Goal: Task Accomplishment & Management: Manage account settings

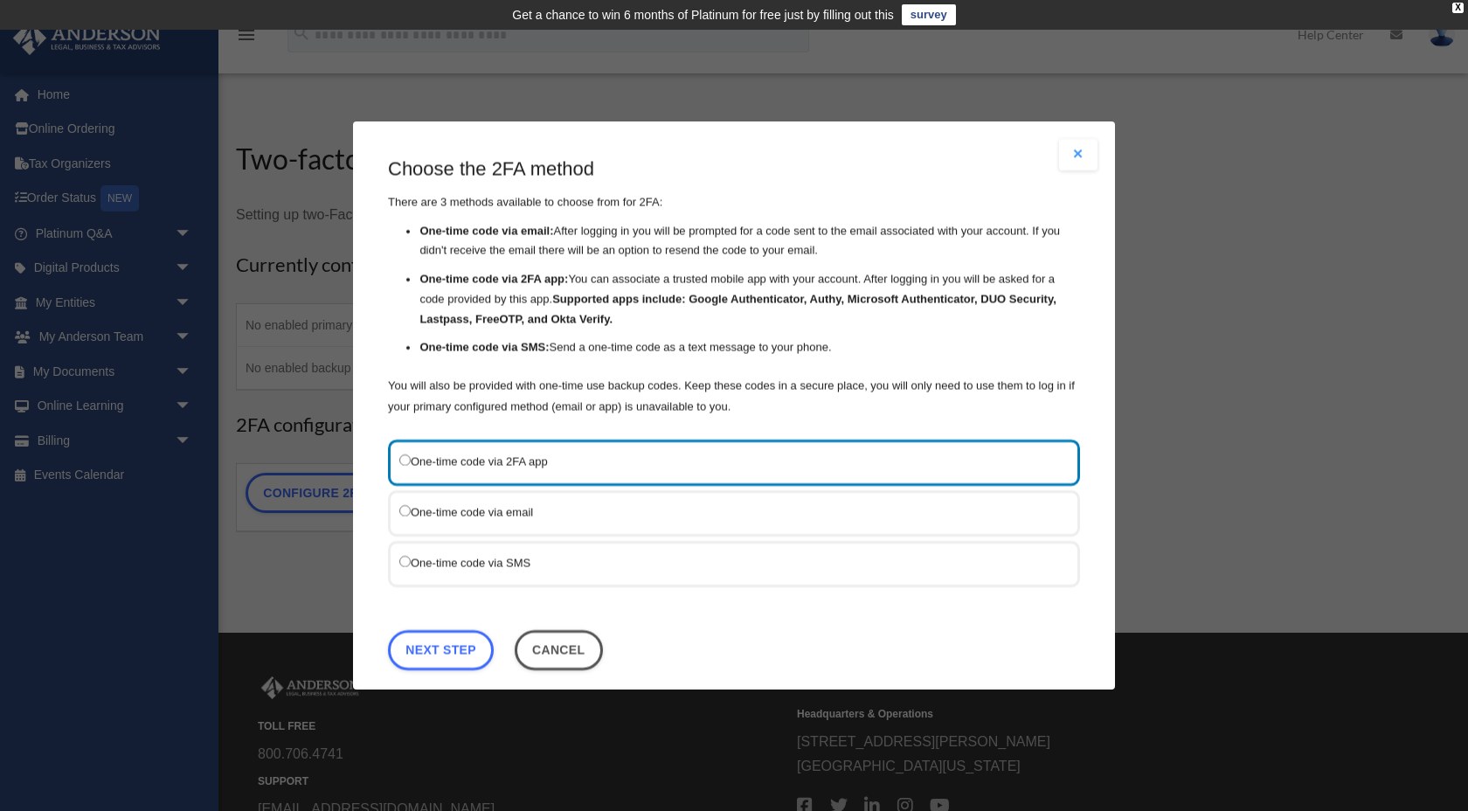
click at [1077, 160] on button "Close modal" at bounding box center [1078, 154] width 38 height 31
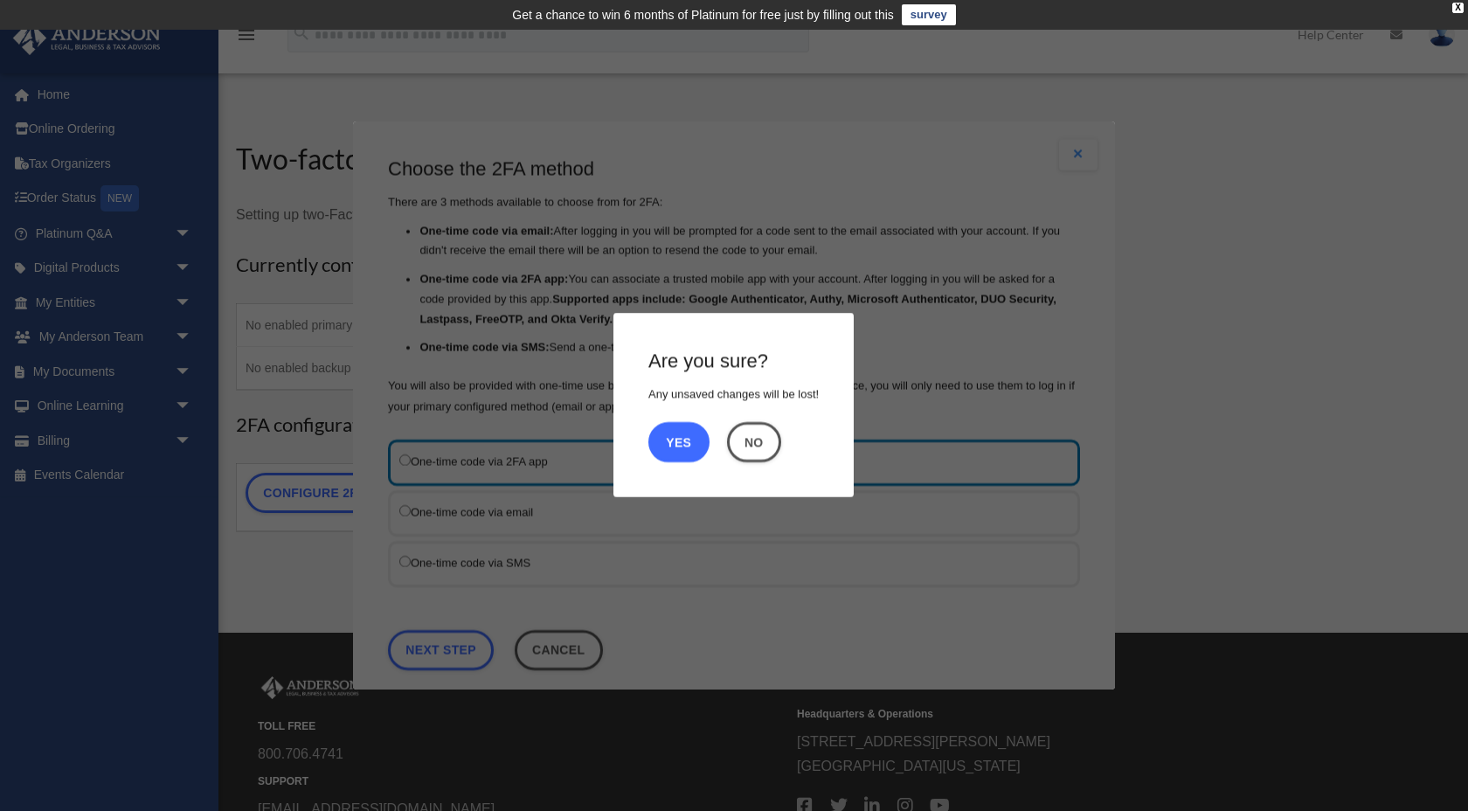
click at [691, 440] on button "Yes" at bounding box center [678, 442] width 61 height 40
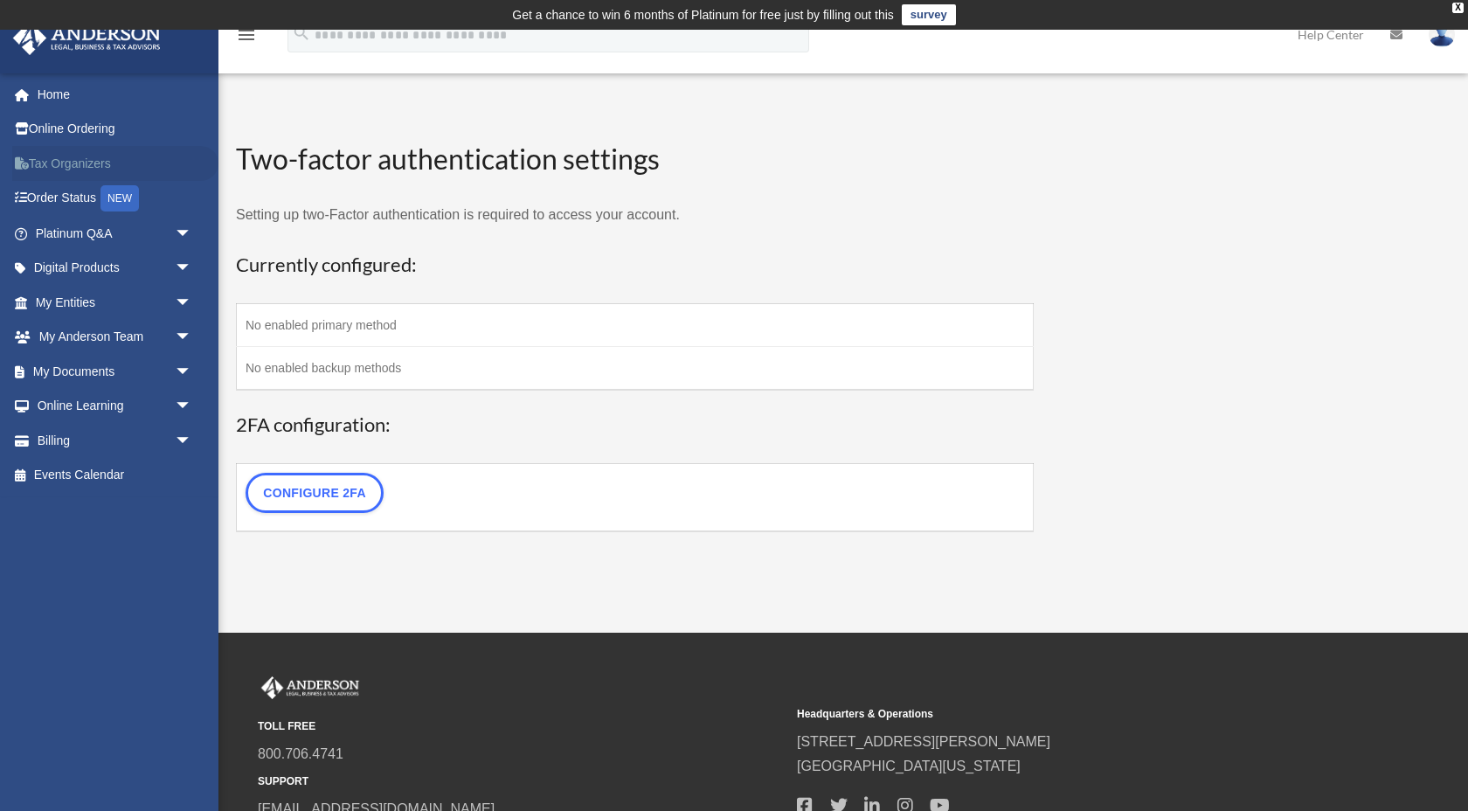
click at [126, 150] on link "Tax Organizers" at bounding box center [115, 163] width 206 height 35
click at [78, 93] on link "Home" at bounding box center [115, 94] width 206 height 35
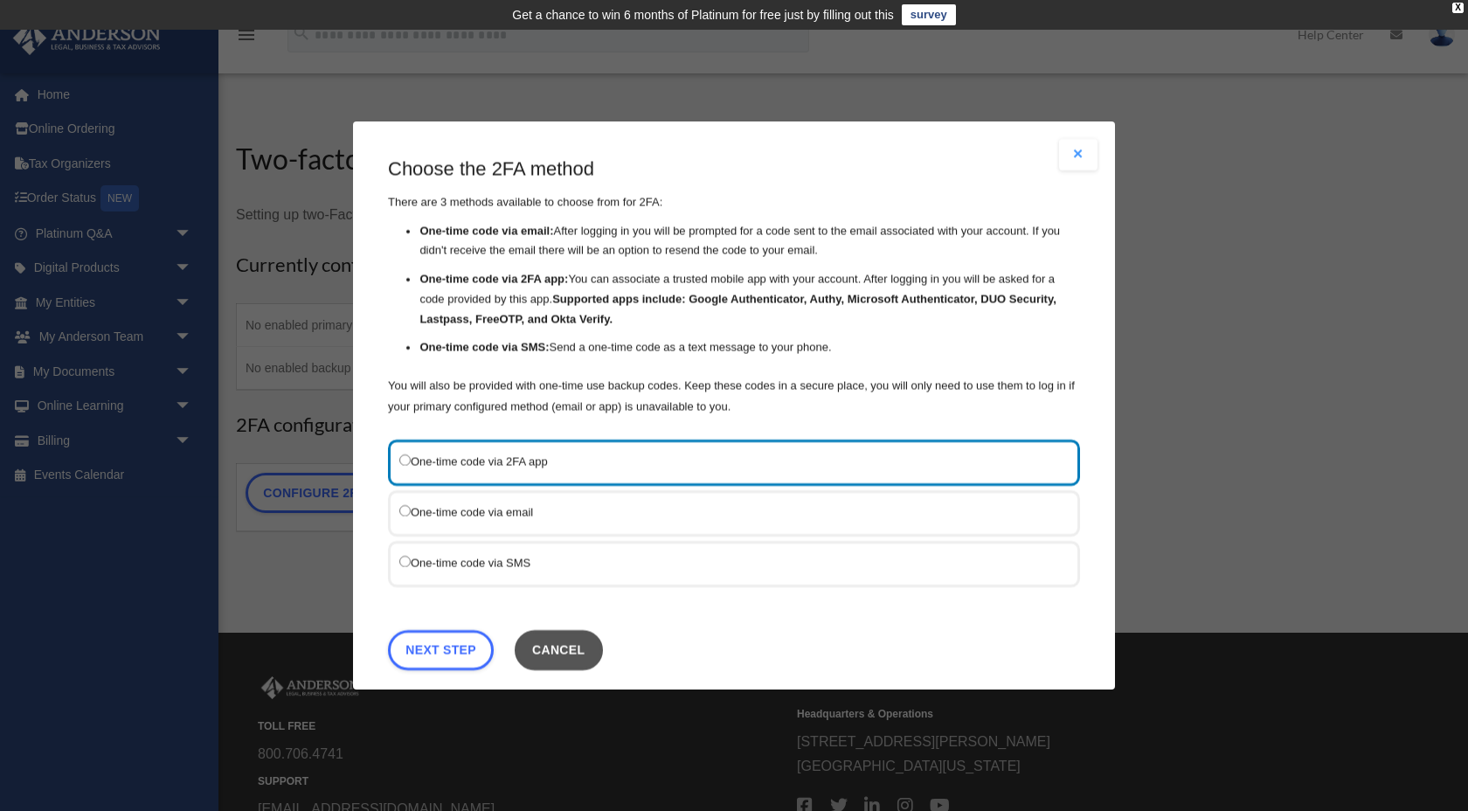
click at [561, 650] on button "Cancel" at bounding box center [559, 650] width 88 height 40
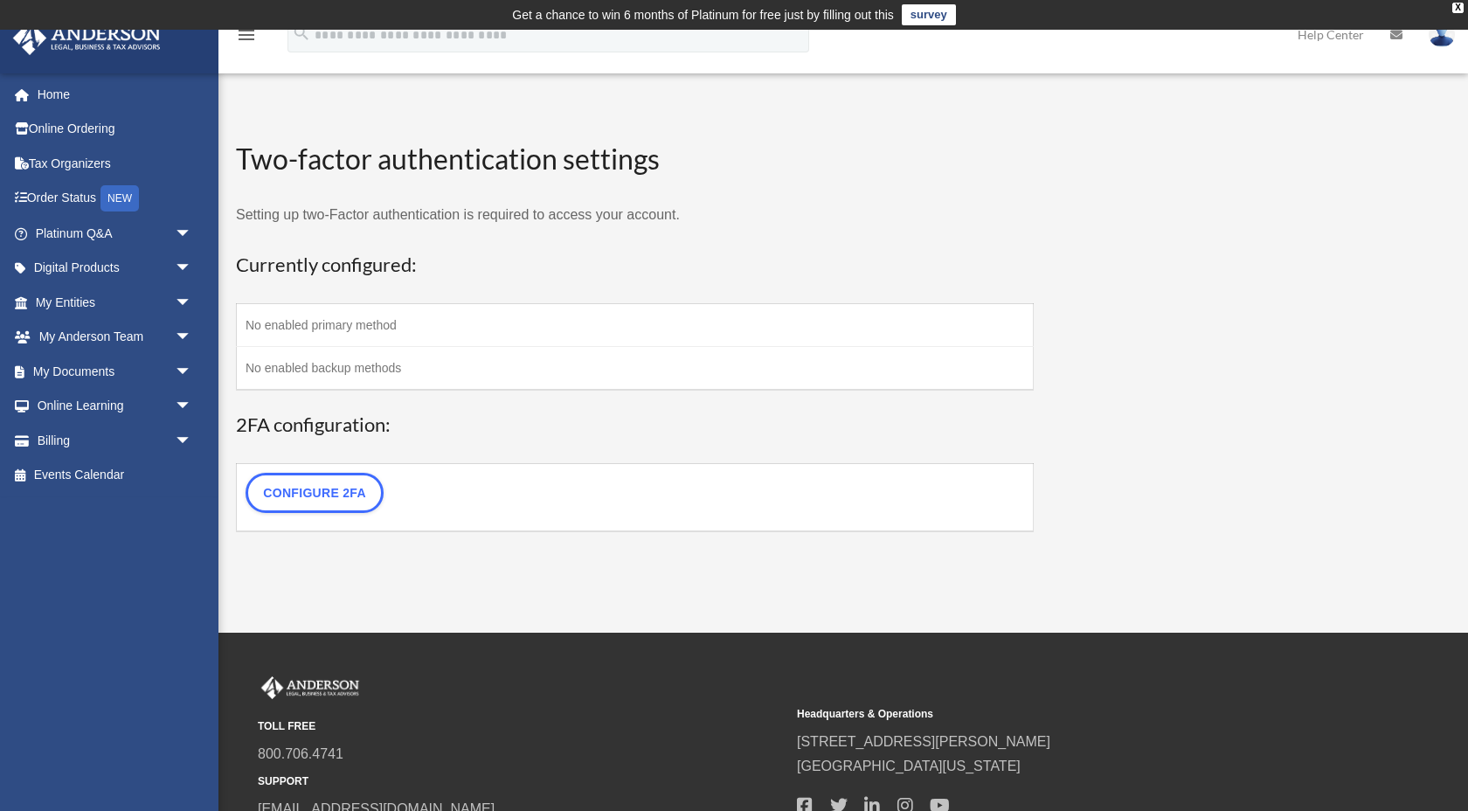
click at [1444, 40] on img at bounding box center [1442, 34] width 26 height 25
click at [1208, 78] on link "My Profile" at bounding box center [1179, 82] width 175 height 36
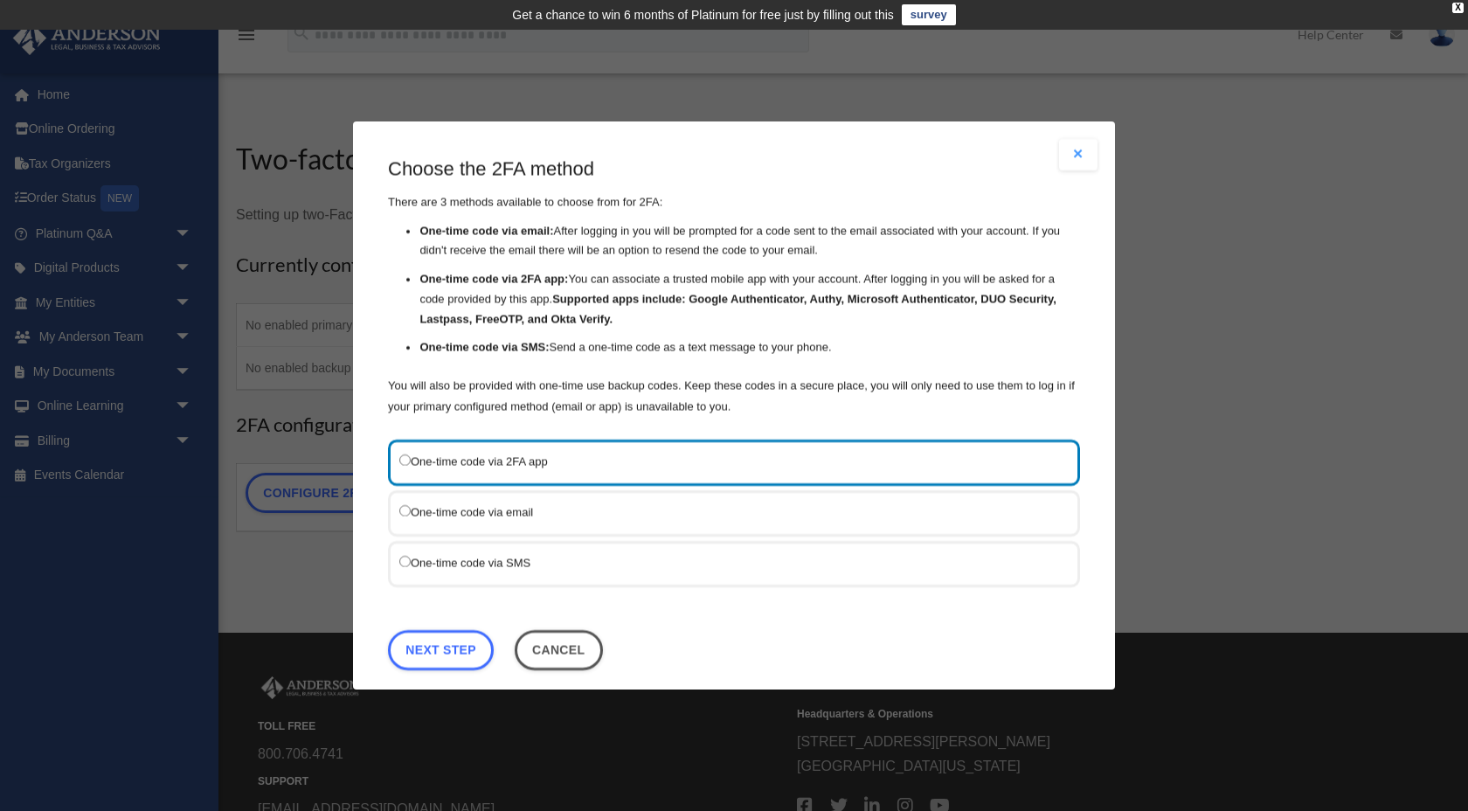
click at [1078, 167] on button "Close modal" at bounding box center [1078, 154] width 38 height 31
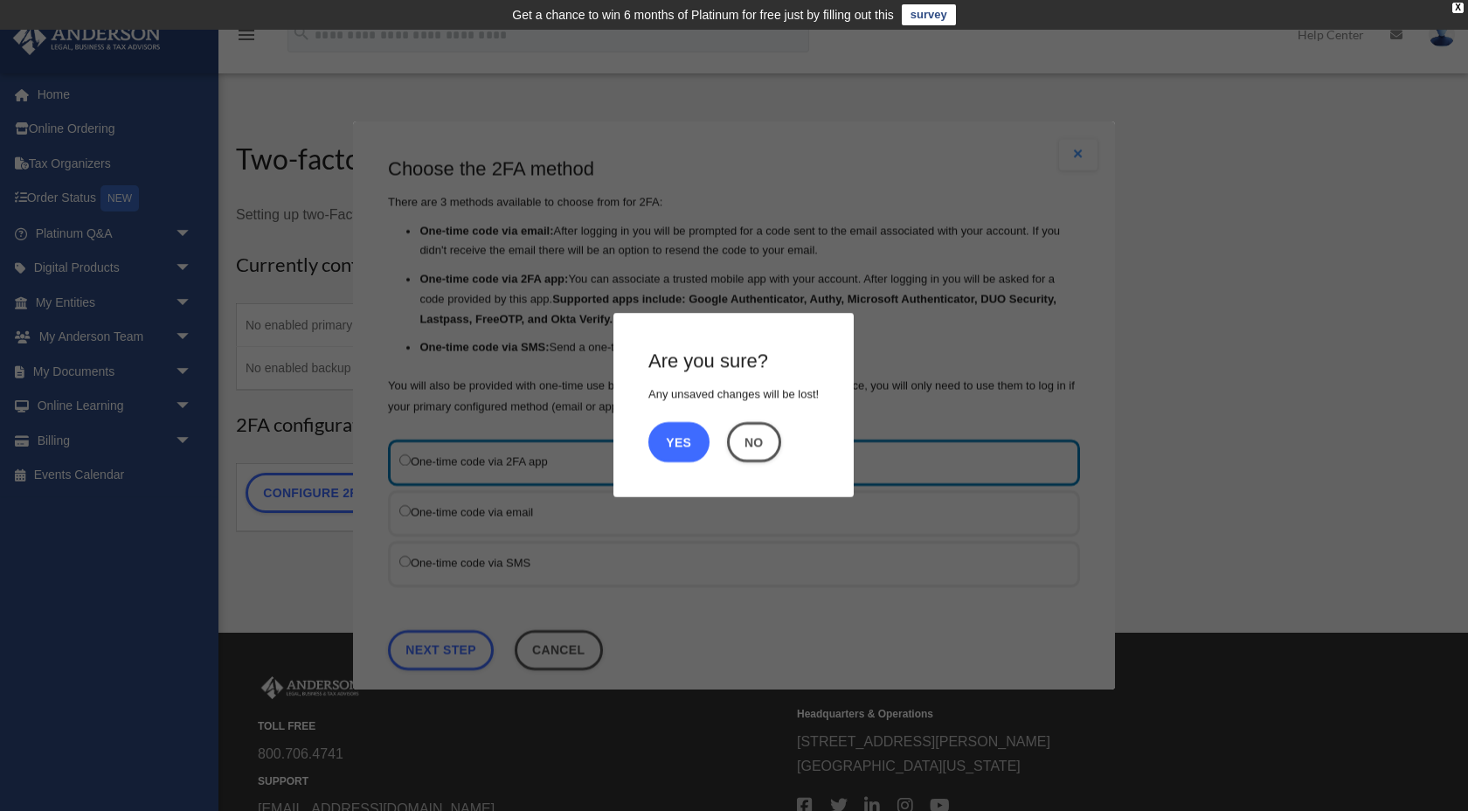
click at [681, 442] on button "Yes" at bounding box center [678, 442] width 61 height 40
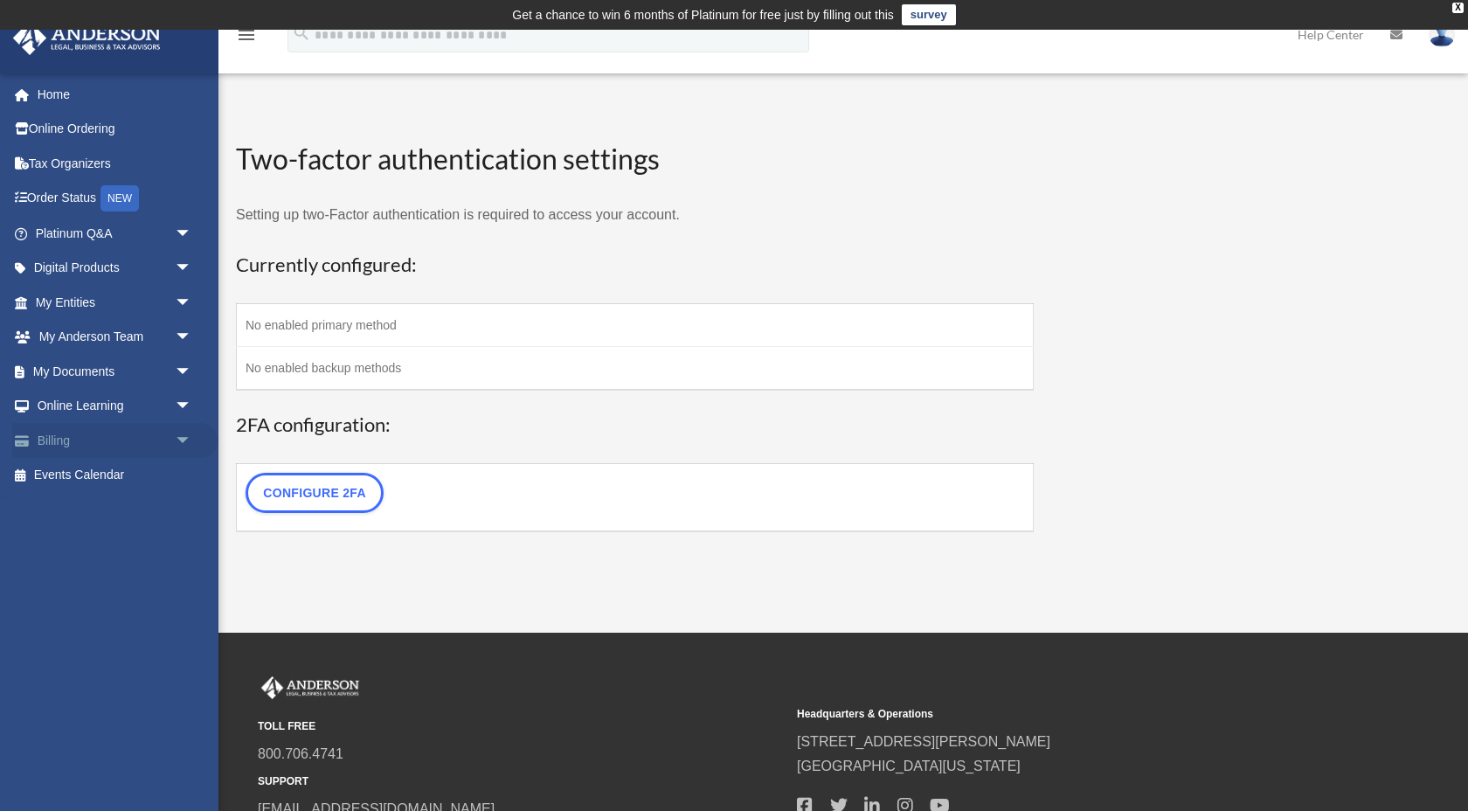
click at [184, 437] on span "arrow_drop_down" at bounding box center [192, 441] width 35 height 36
click at [150, 467] on link "$ Open Invoices" at bounding box center [121, 476] width 194 height 36
click at [108, 473] on link "$ Open Invoices" at bounding box center [121, 476] width 194 height 36
